Goal: Transaction & Acquisition: Purchase product/service

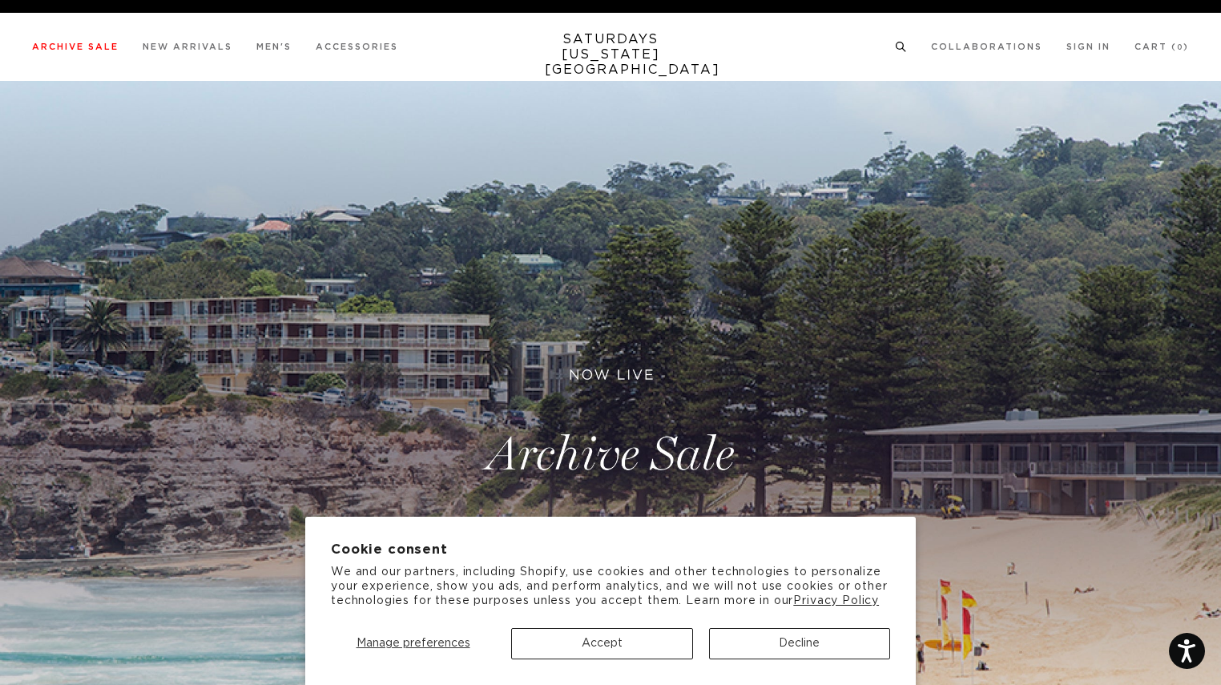
click at [900, 46] on icon at bounding box center [901, 47] width 12 height 10
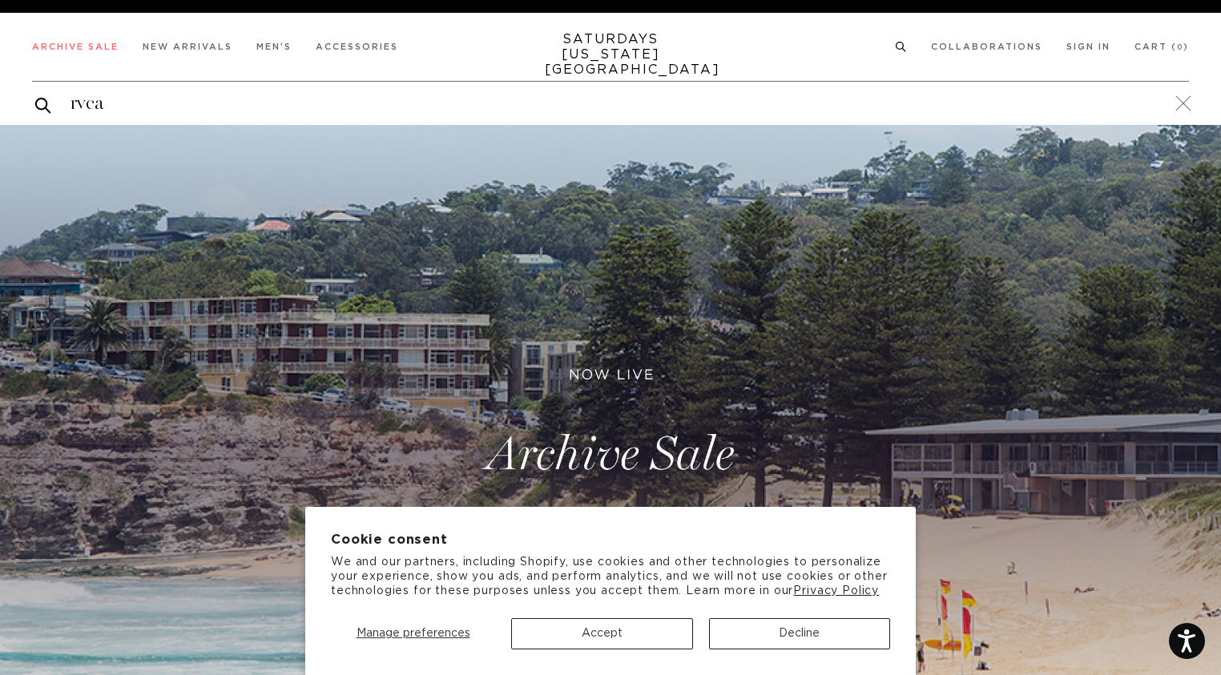
type input "rvca"
click at [35, 95] on button "submit" at bounding box center [43, 105] width 16 height 20
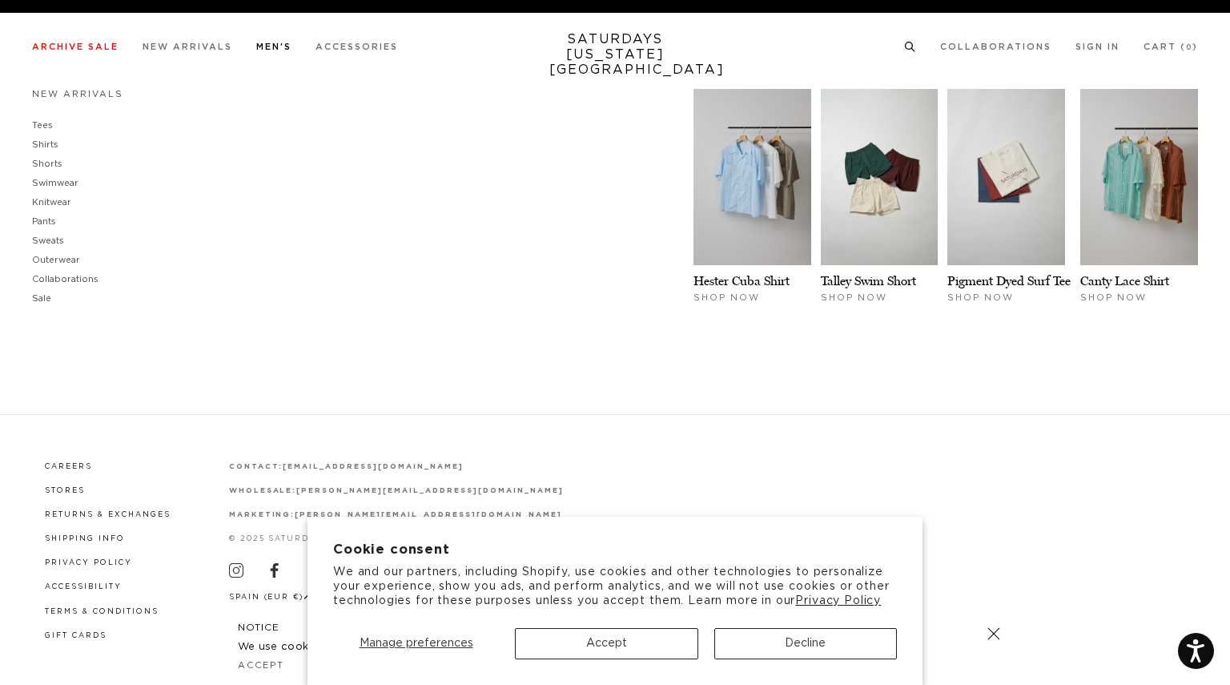
click at [258, 49] on li "Men's New Arrivals Tees Shirts Shorts Swimwear Knitwear Pants Sweats Outerwear" at bounding box center [273, 46] width 35 height 14
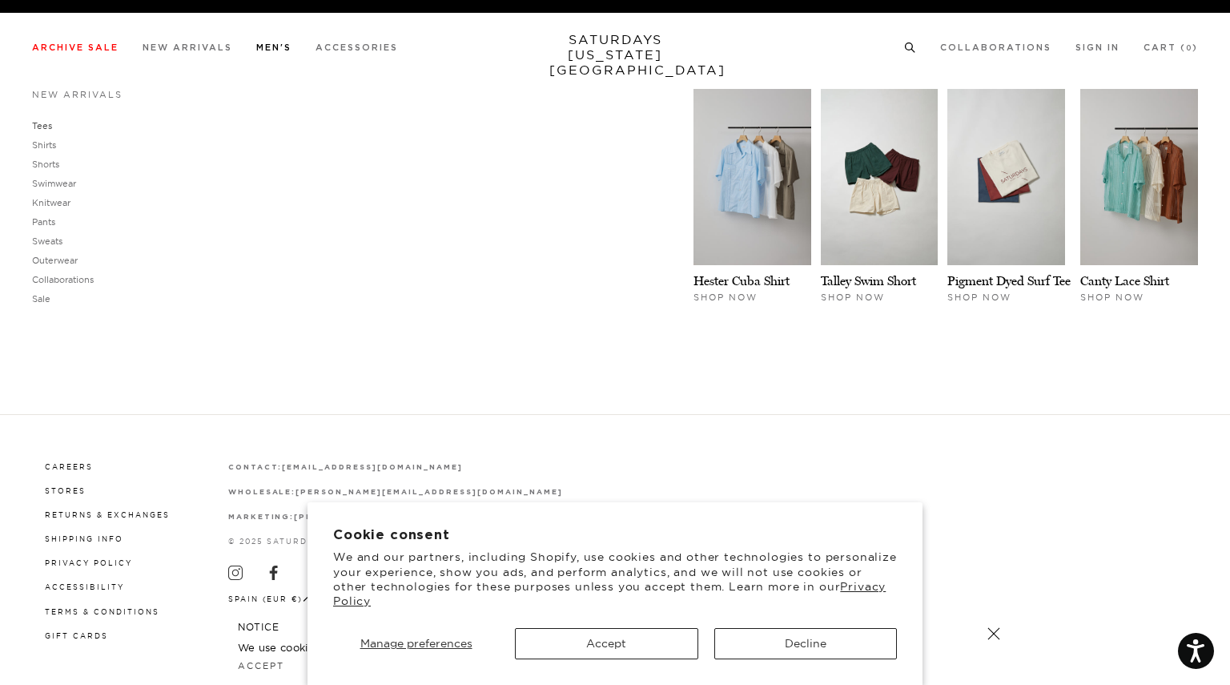
click at [46, 129] on link "Tees" at bounding box center [42, 125] width 20 height 11
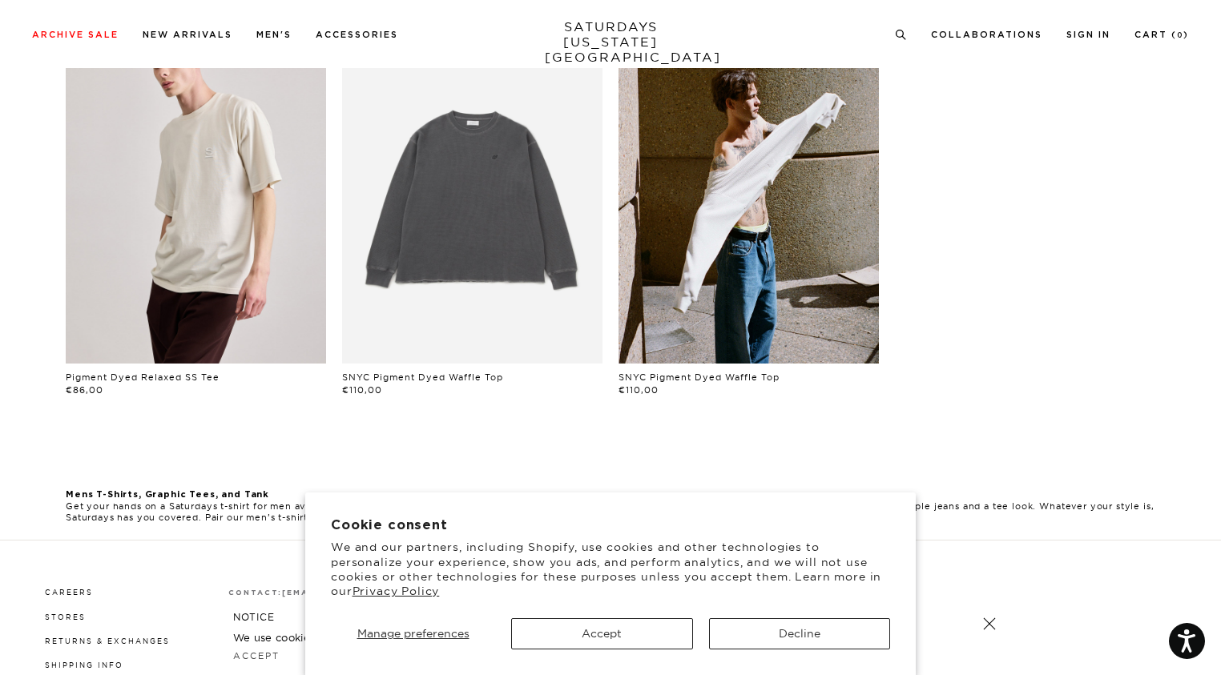
scroll to position [1076, 0]
